Goal: Task Accomplishment & Management: Manage account settings

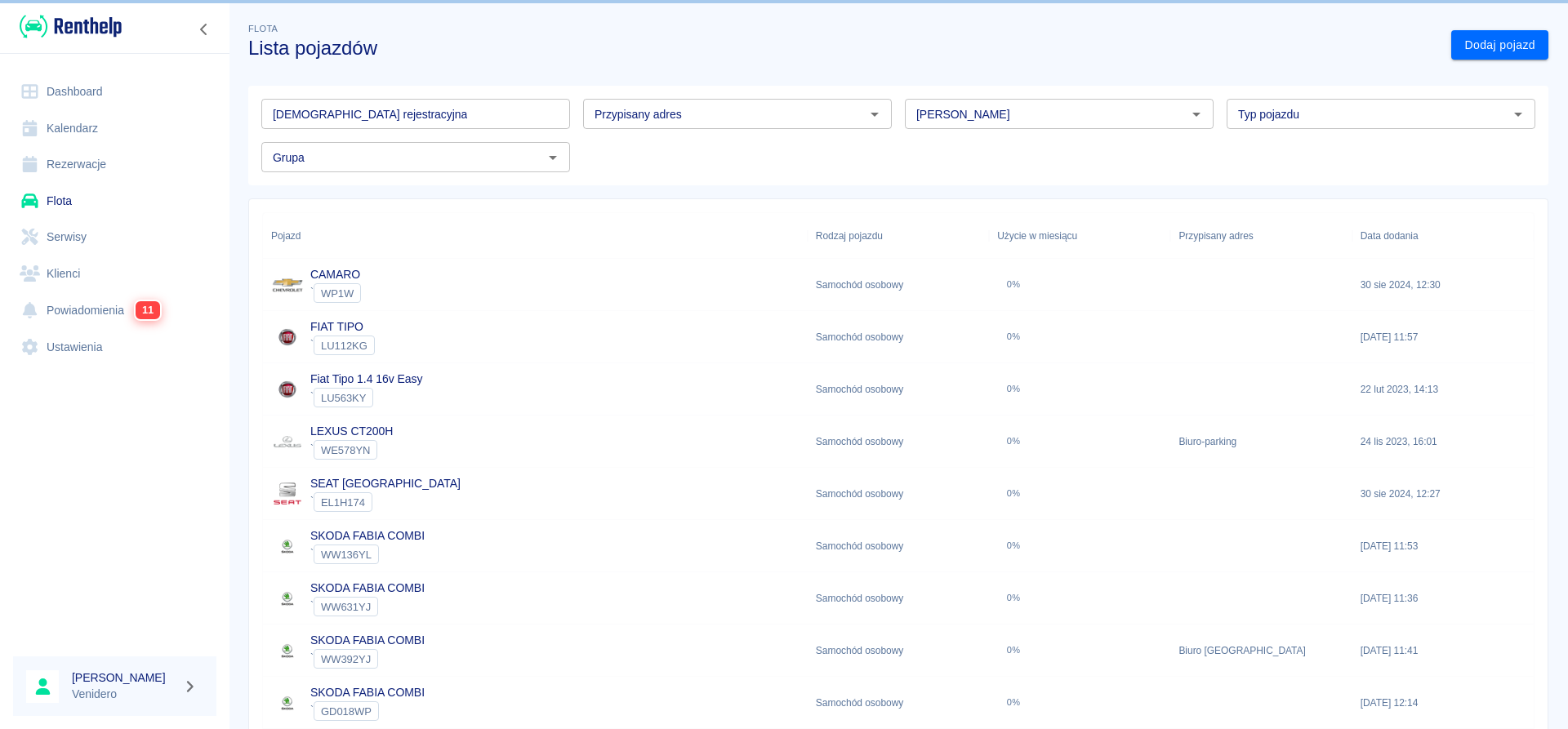
click at [329, 111] on input "[DEMOGRAPHIC_DATA] rejestracyjna" at bounding box center [415, 113] width 308 height 30
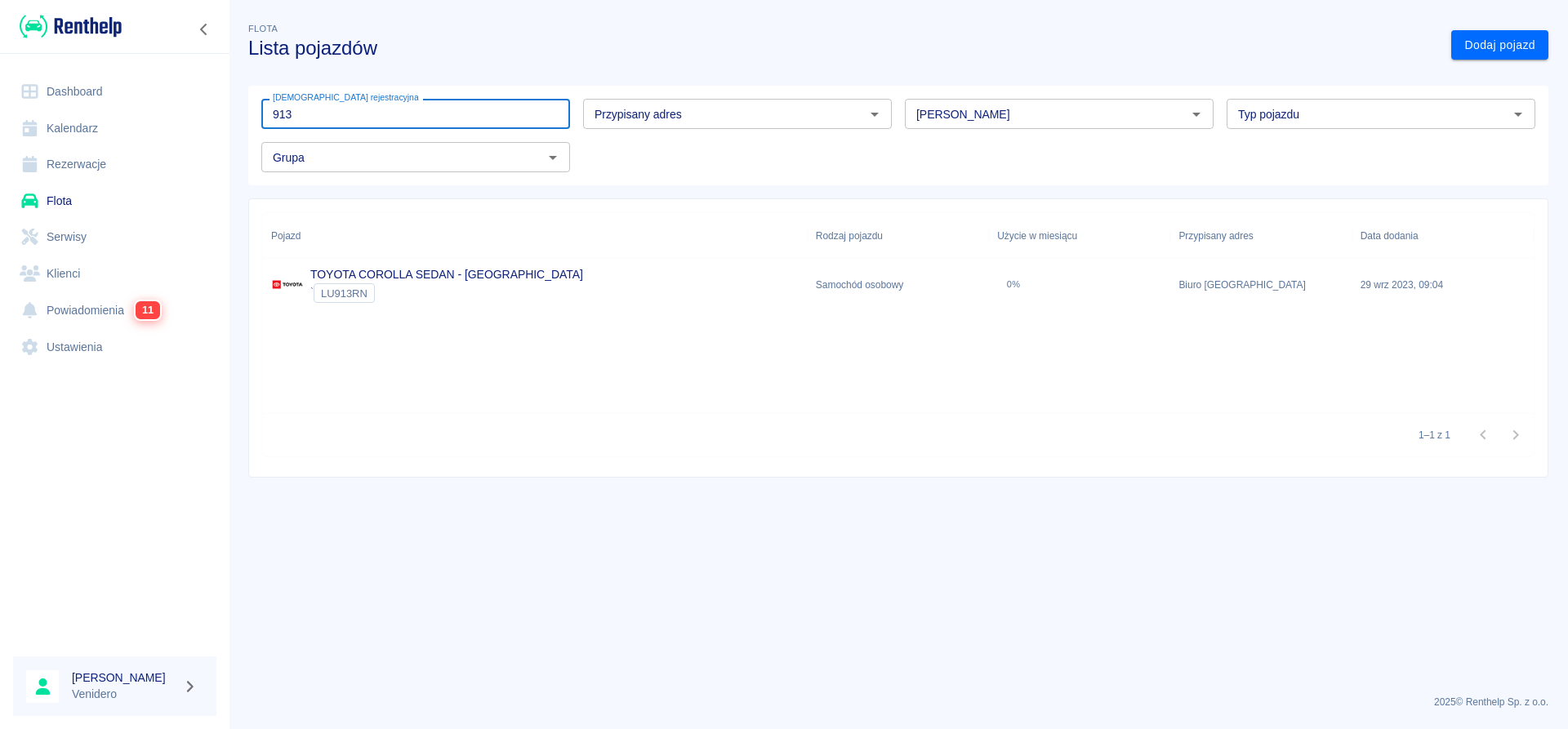
type input "913"
click at [430, 271] on link "TOYOTA COROLLA SEDAN - KRAKÓW" at bounding box center [446, 273] width 272 height 13
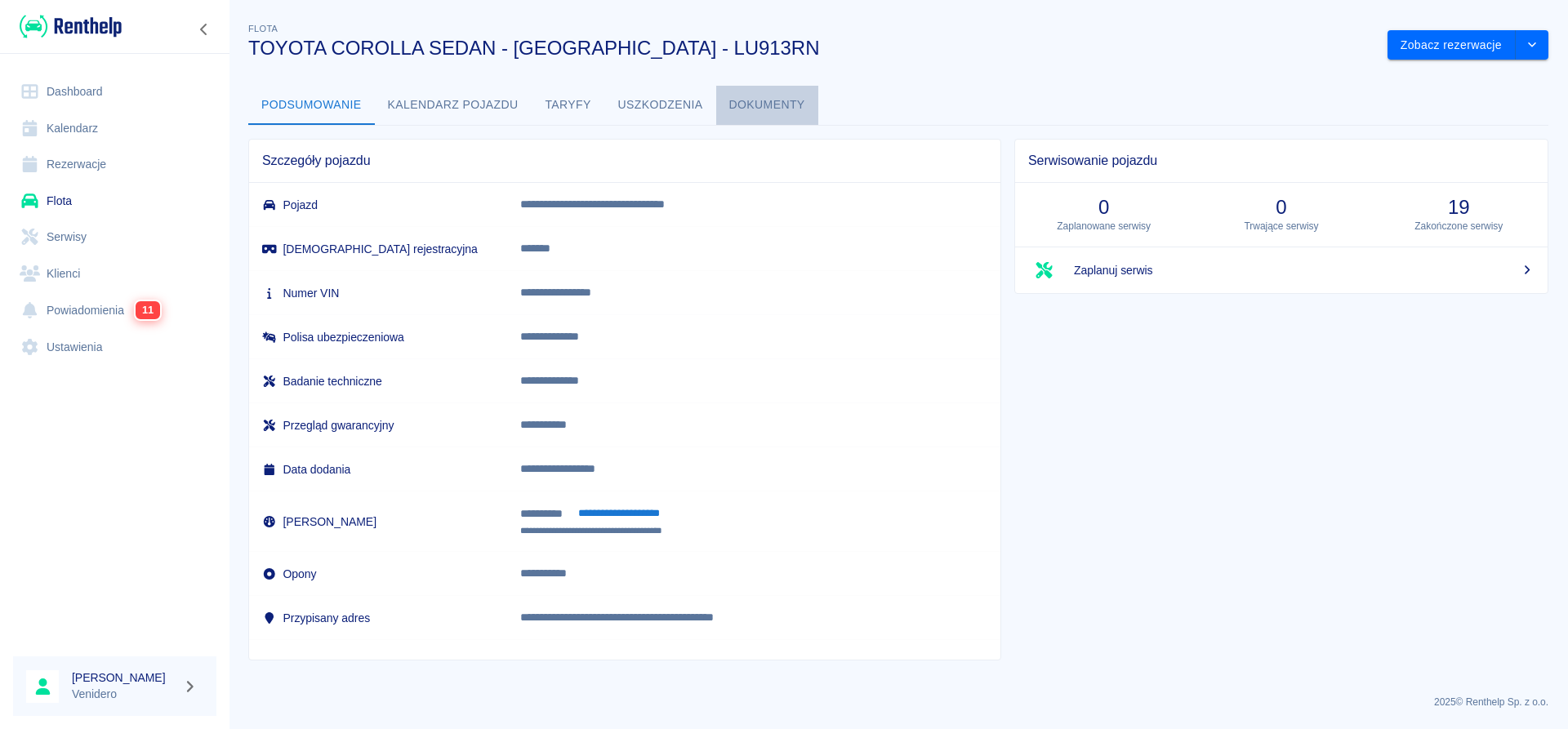
click at [742, 113] on button "Dokumenty" at bounding box center [766, 105] width 102 height 39
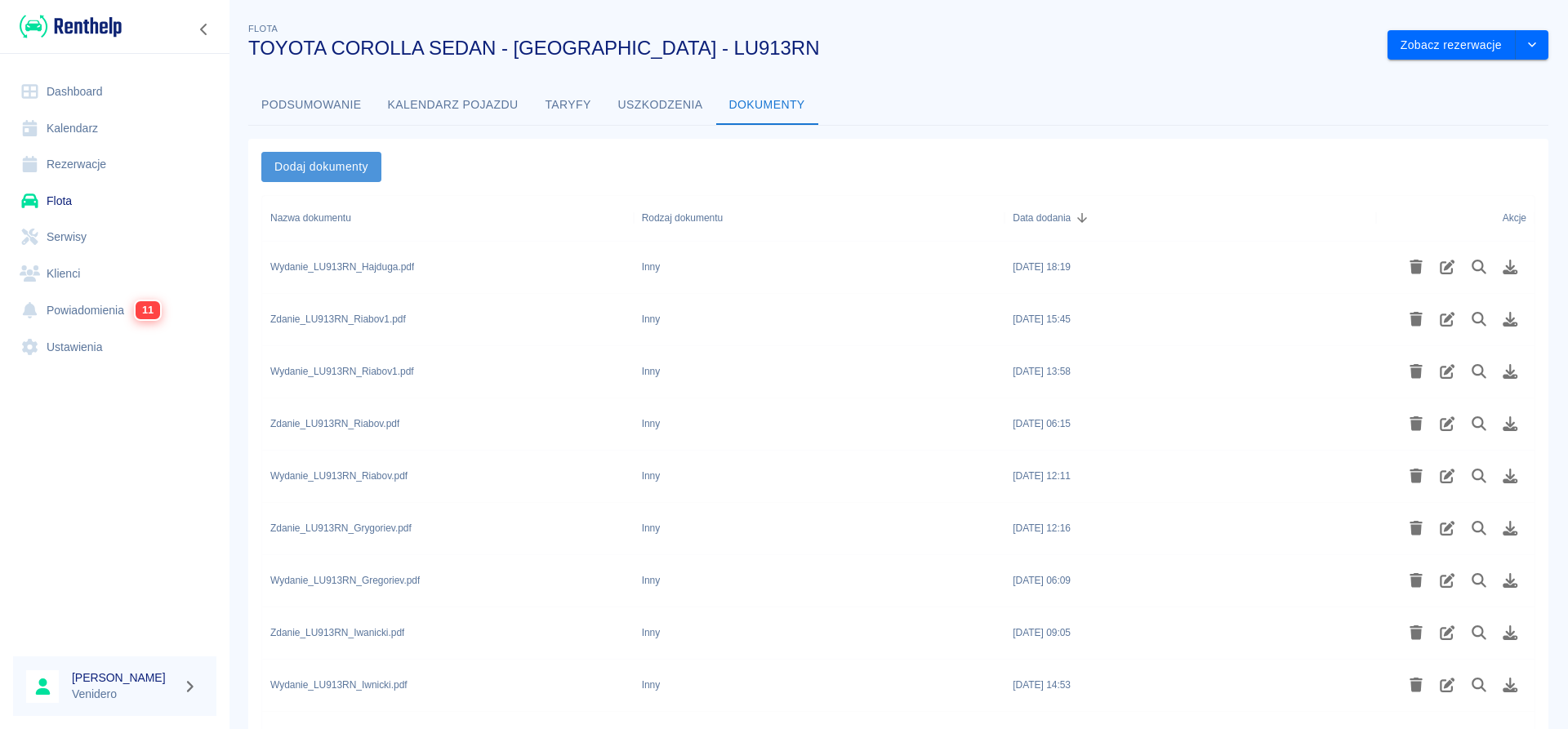
click at [315, 161] on button "Dodaj dokumenty" at bounding box center [321, 167] width 120 height 30
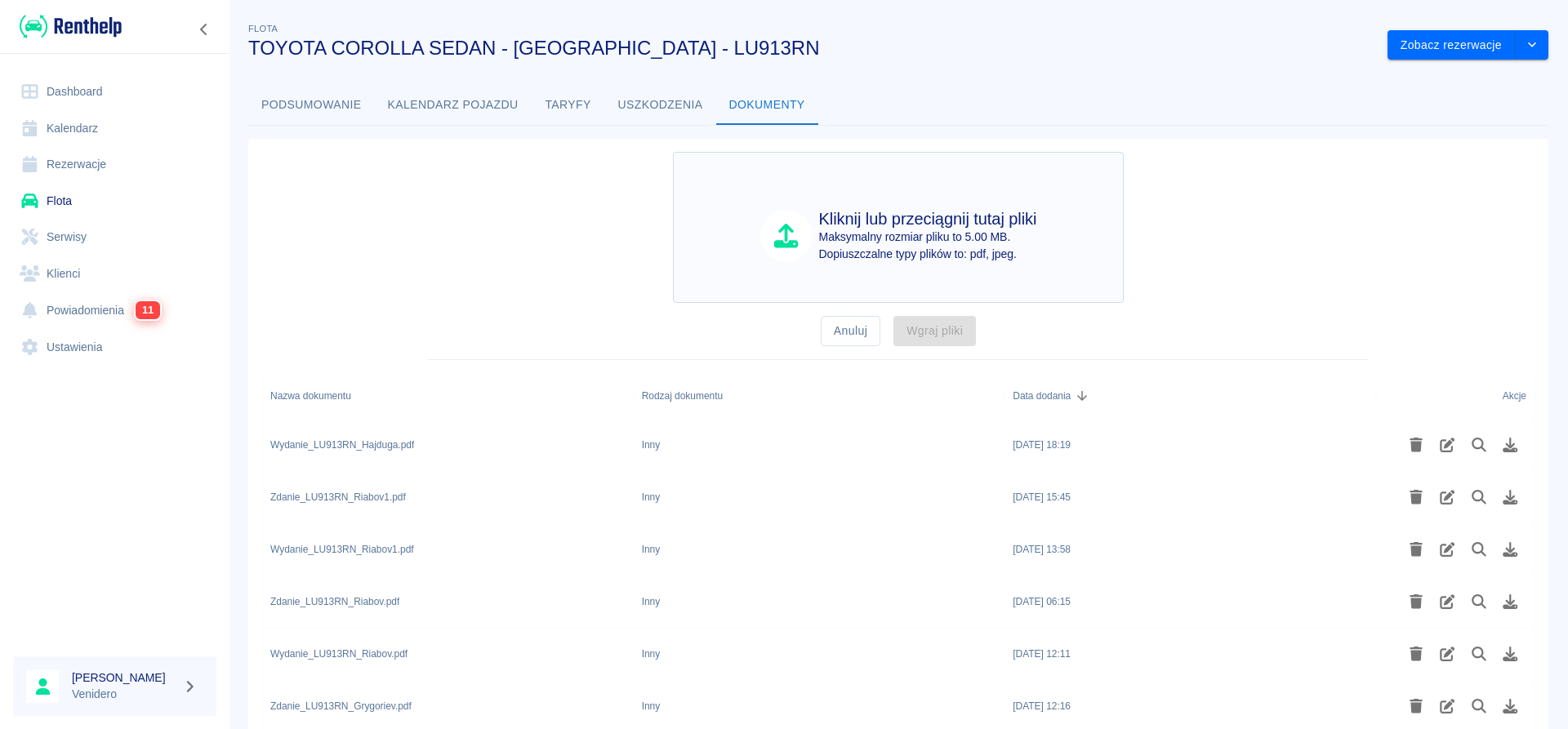
click at [849, 243] on p "Maksymalny rozmiar pliku to 5.00 MB." at bounding box center [928, 238] width 218 height 17
type input "C:\fakepath\Zdanie_LU913RN_Hajduga.pdf"
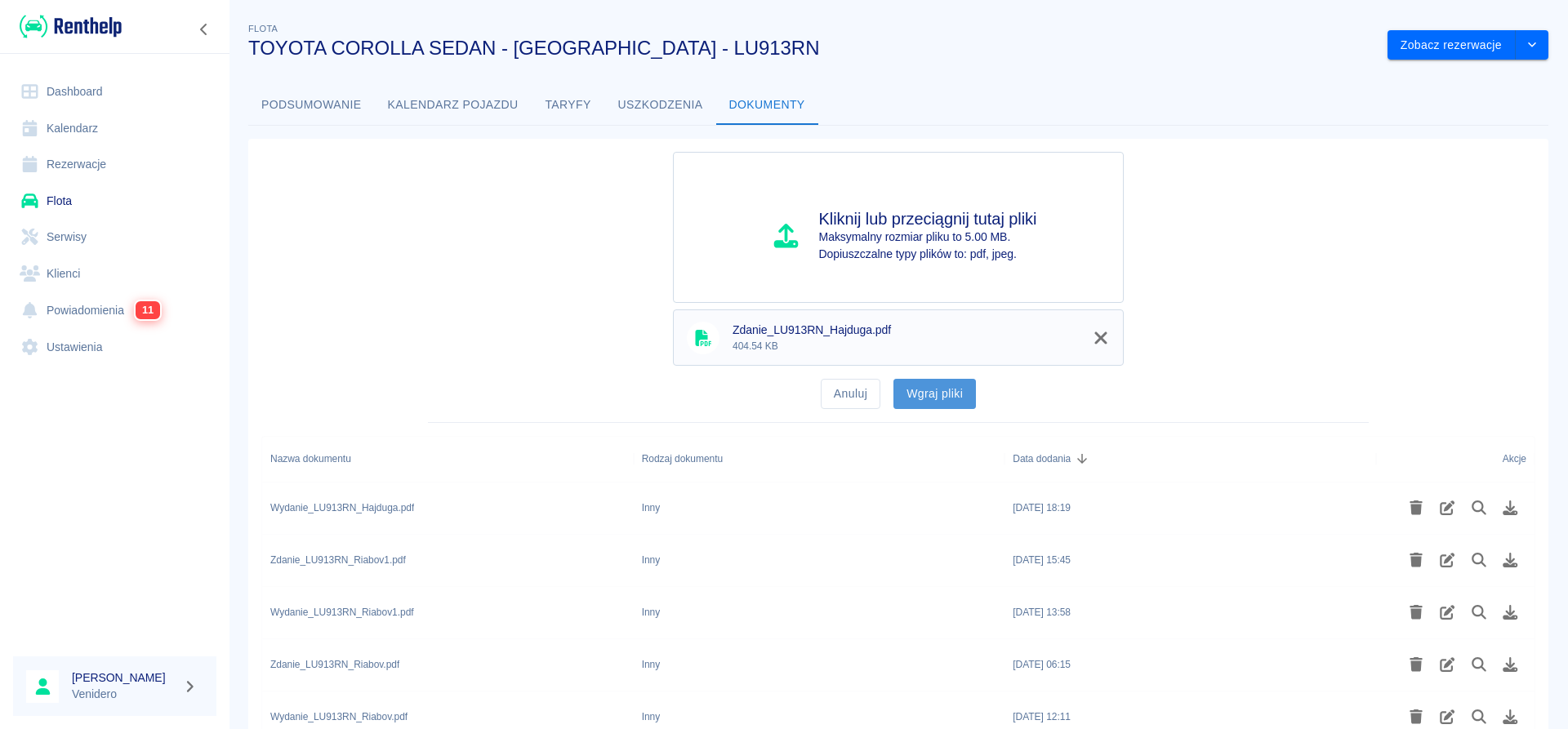
click at [942, 390] on button "Wgraj pliki" at bounding box center [934, 394] width 82 height 30
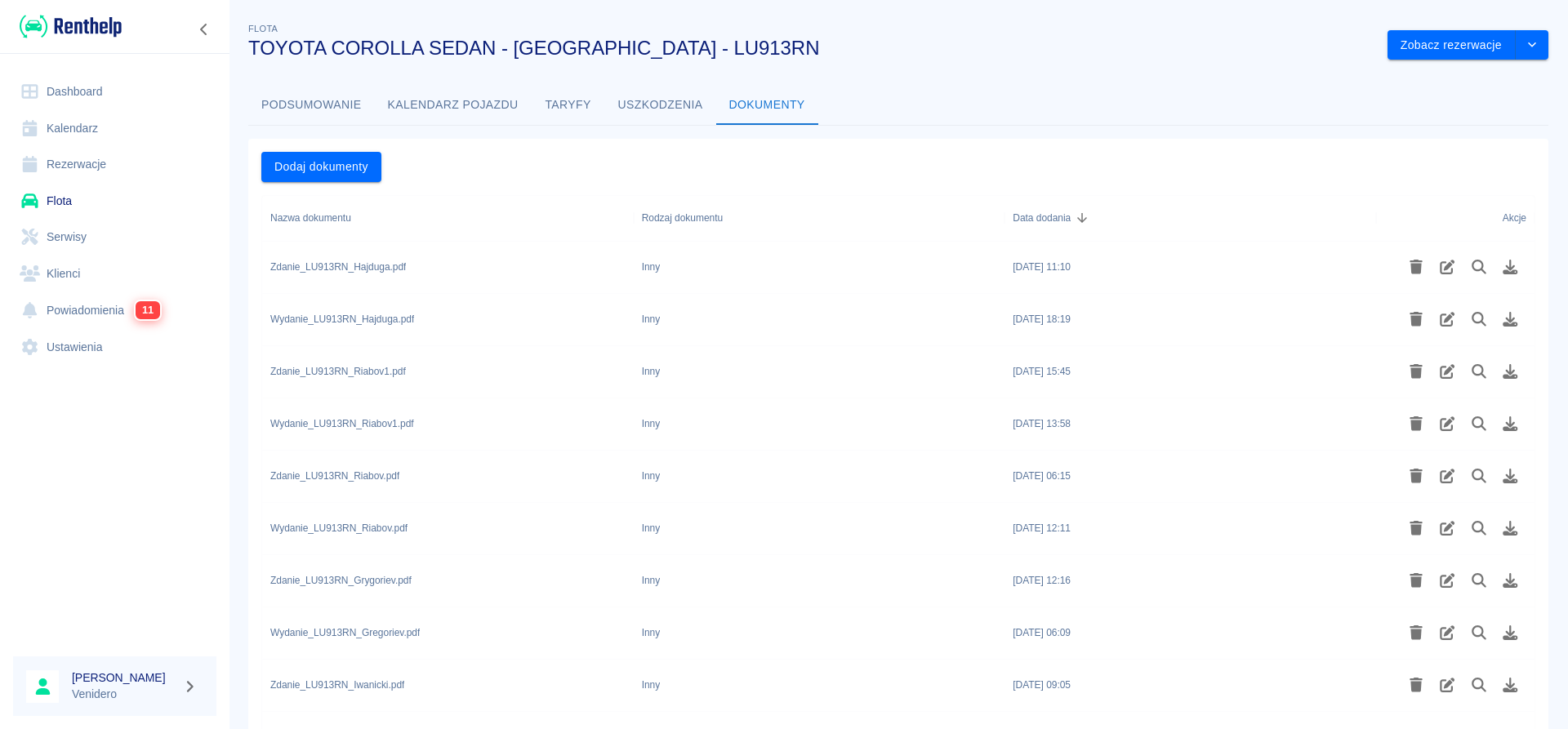
scroll to position [140, 0]
